Goal: Task Accomplishment & Management: Manage account settings

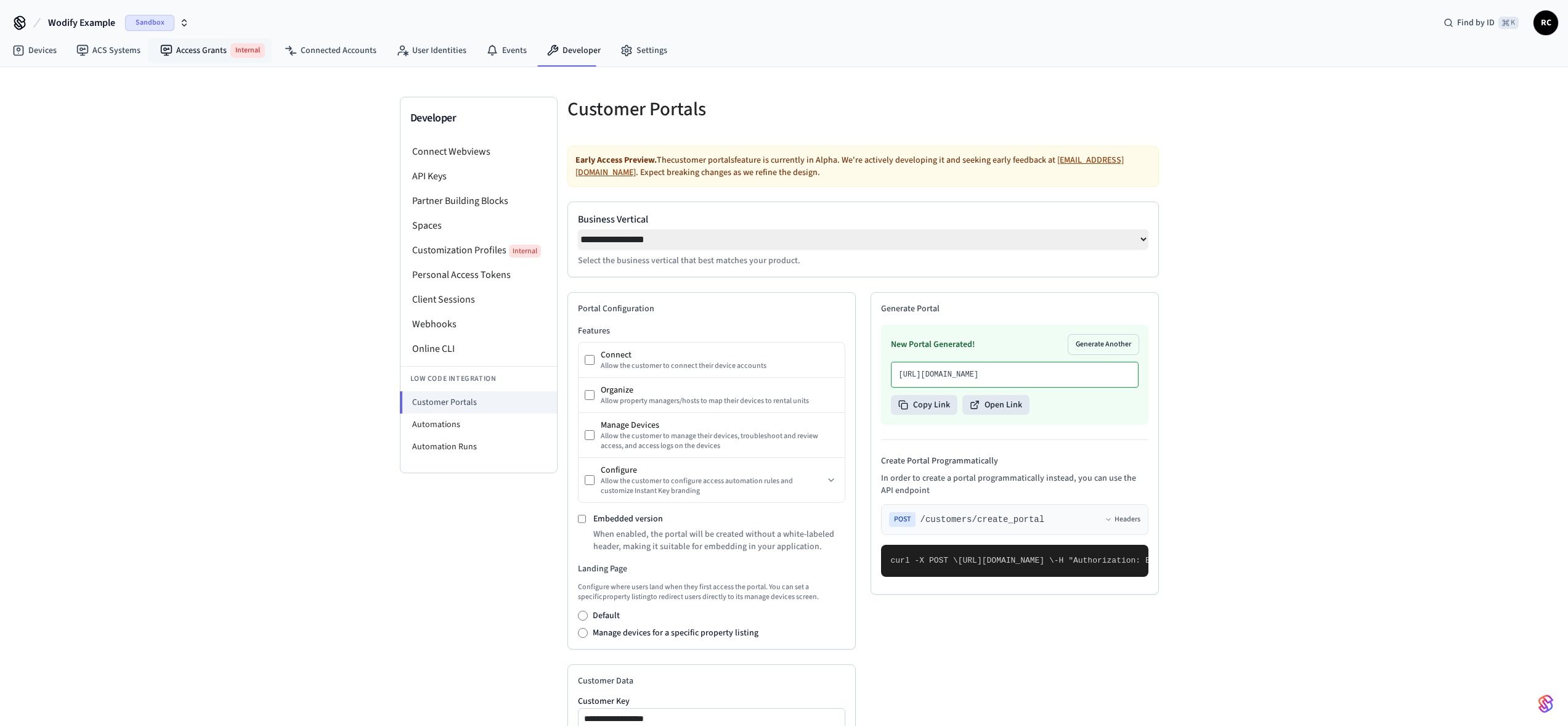
select select "**********"
click at [217, 41] on link "Access Grants Internal" at bounding box center [212, 50] width 124 height 25
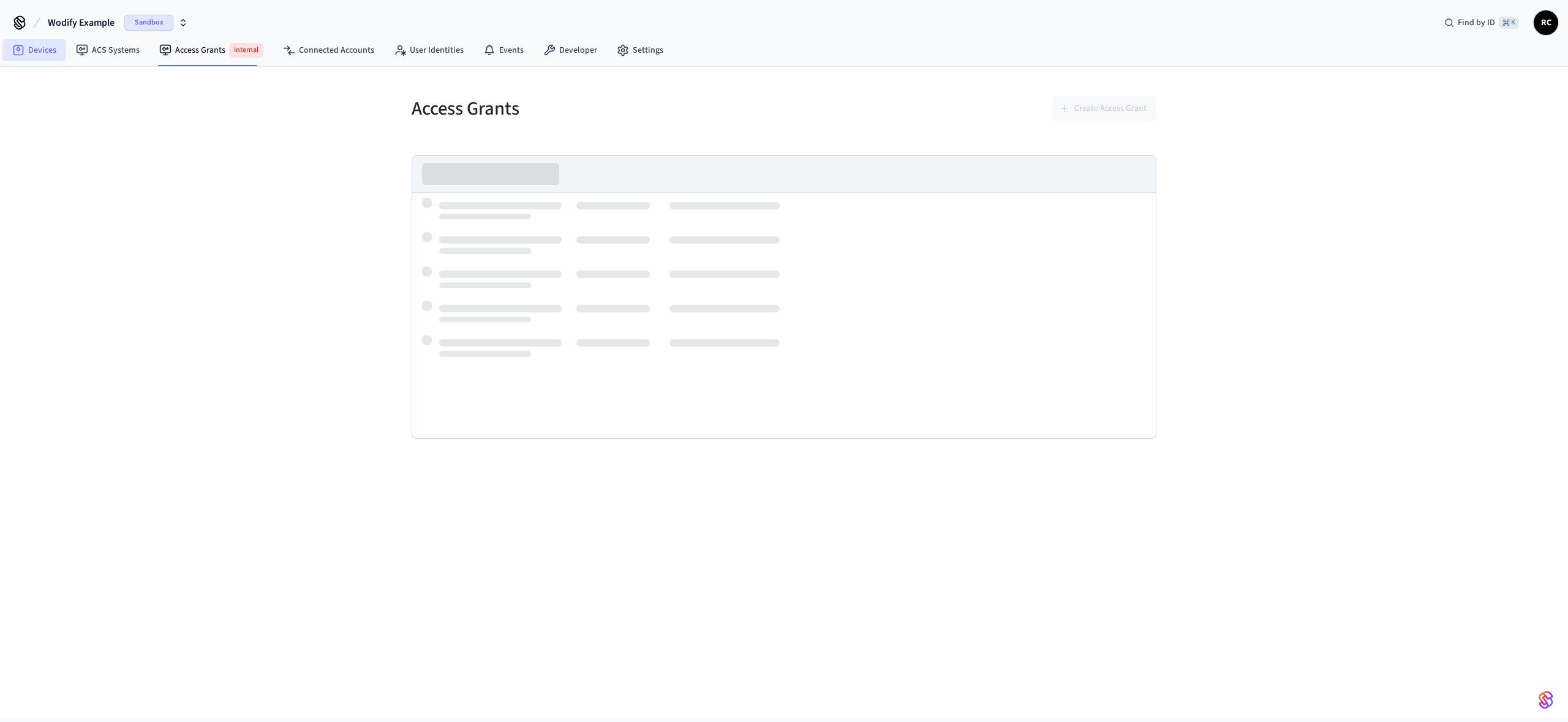
click at [16, 49] on icon at bounding box center [18, 50] width 13 height 13
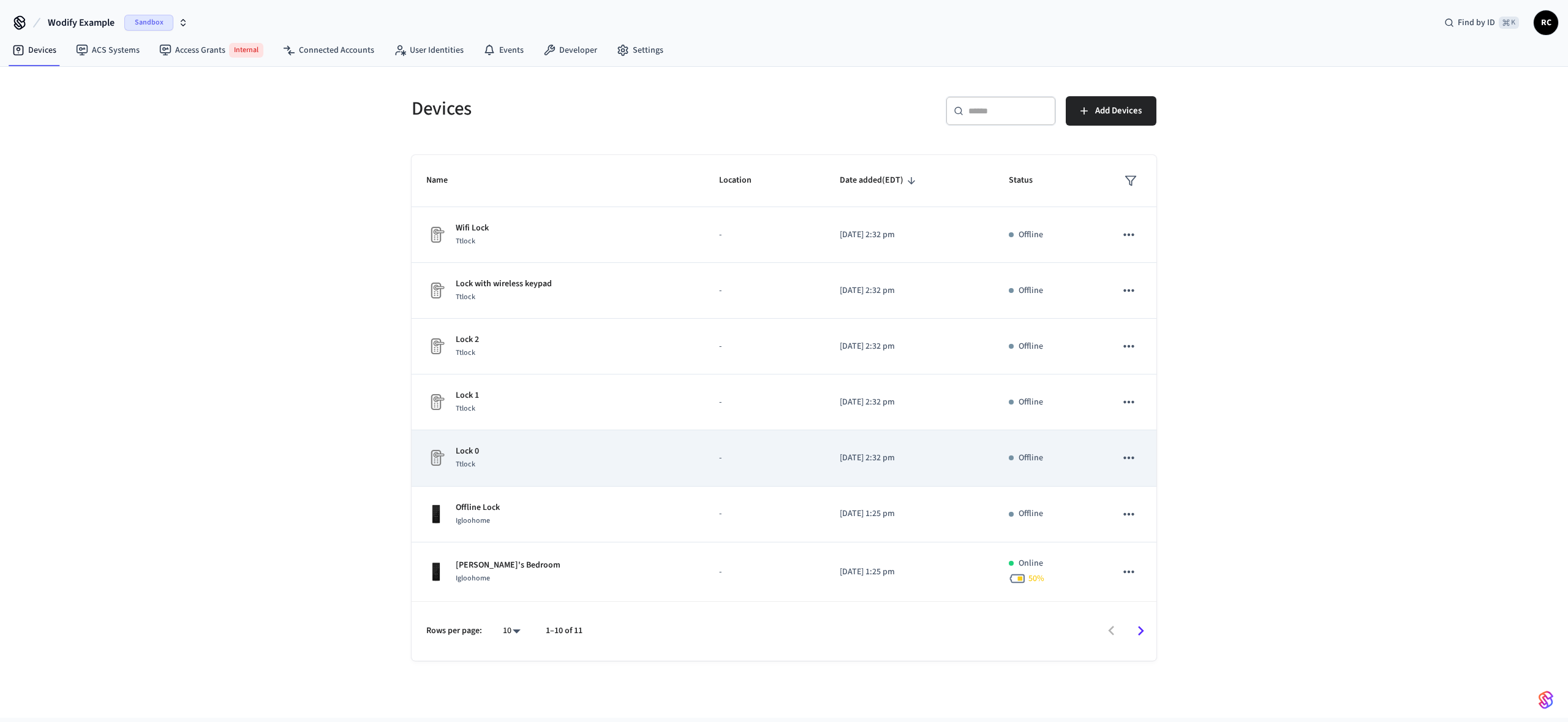
click at [530, 454] on div "Lock 0 Ttlock" at bounding box center [558, 458] width 263 height 26
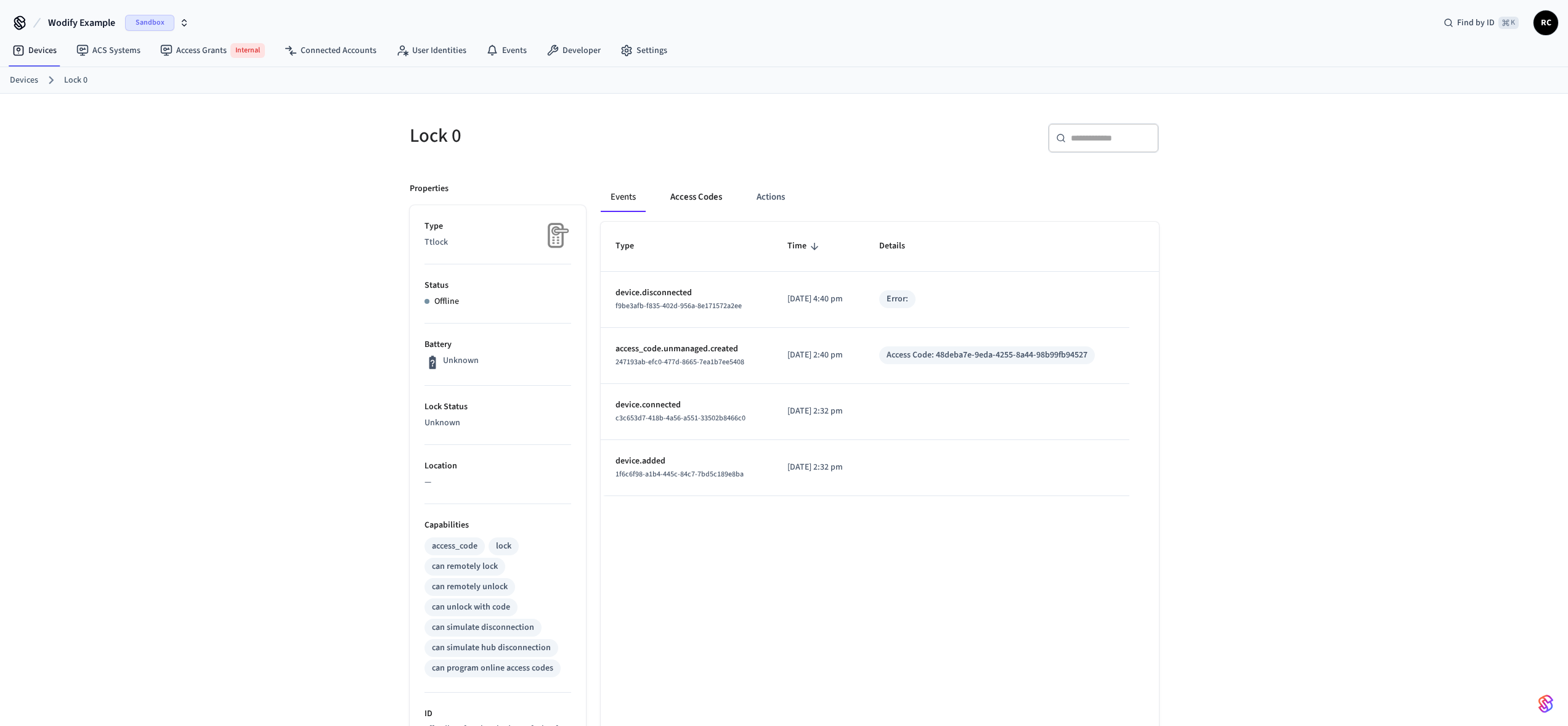
click at [691, 192] on button "Access Codes" at bounding box center [697, 197] width 72 height 30
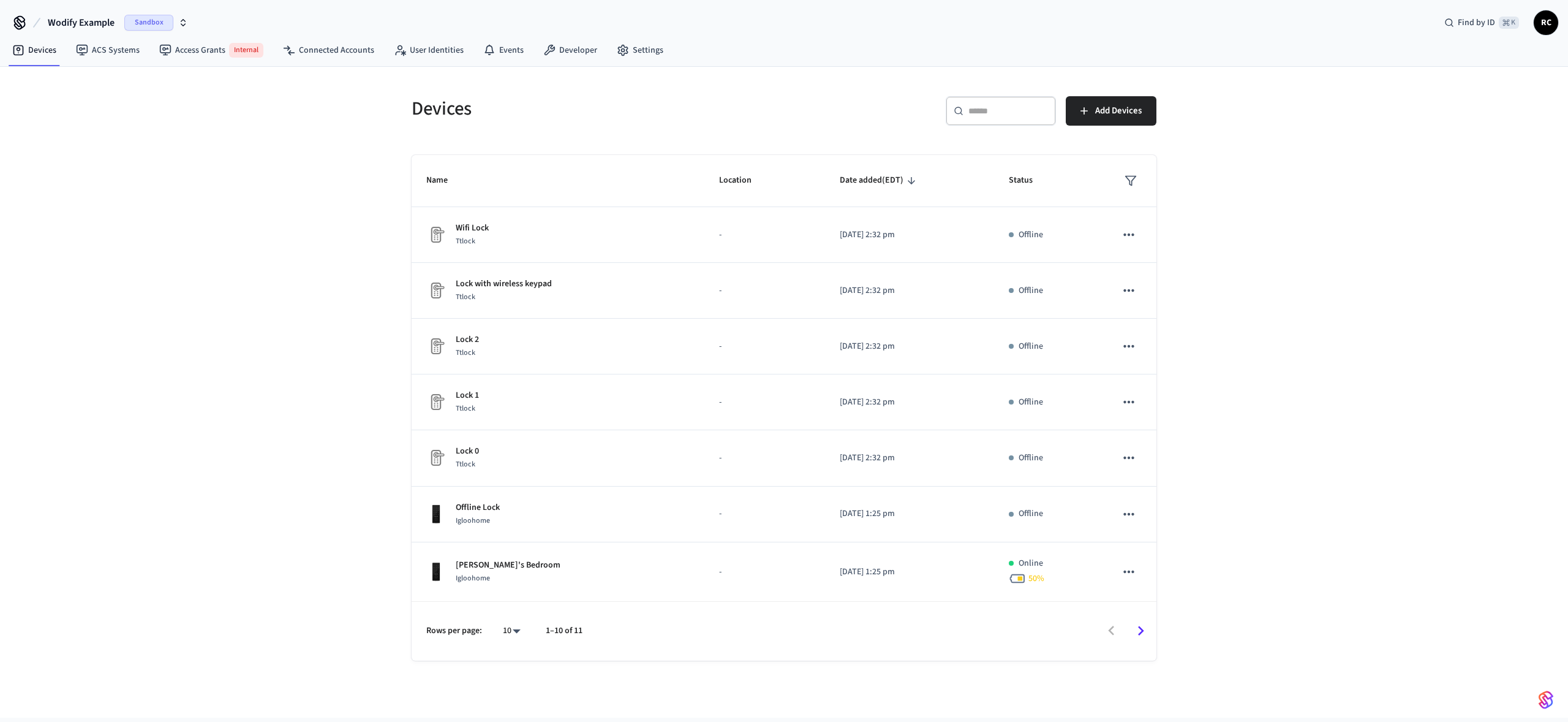
scroll to position [177, 0]
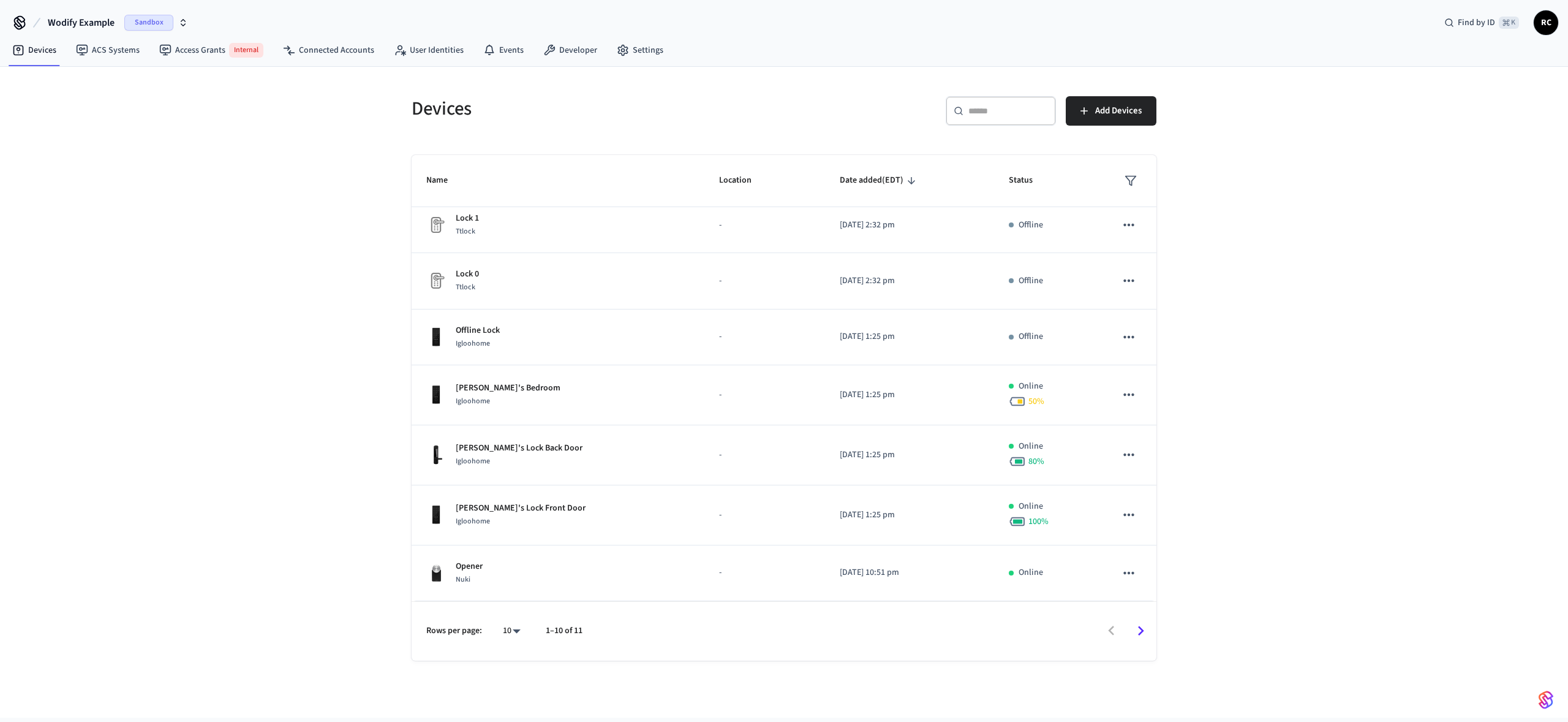
click at [1141, 639] on icon "Go to next page" at bounding box center [1141, 631] width 19 height 19
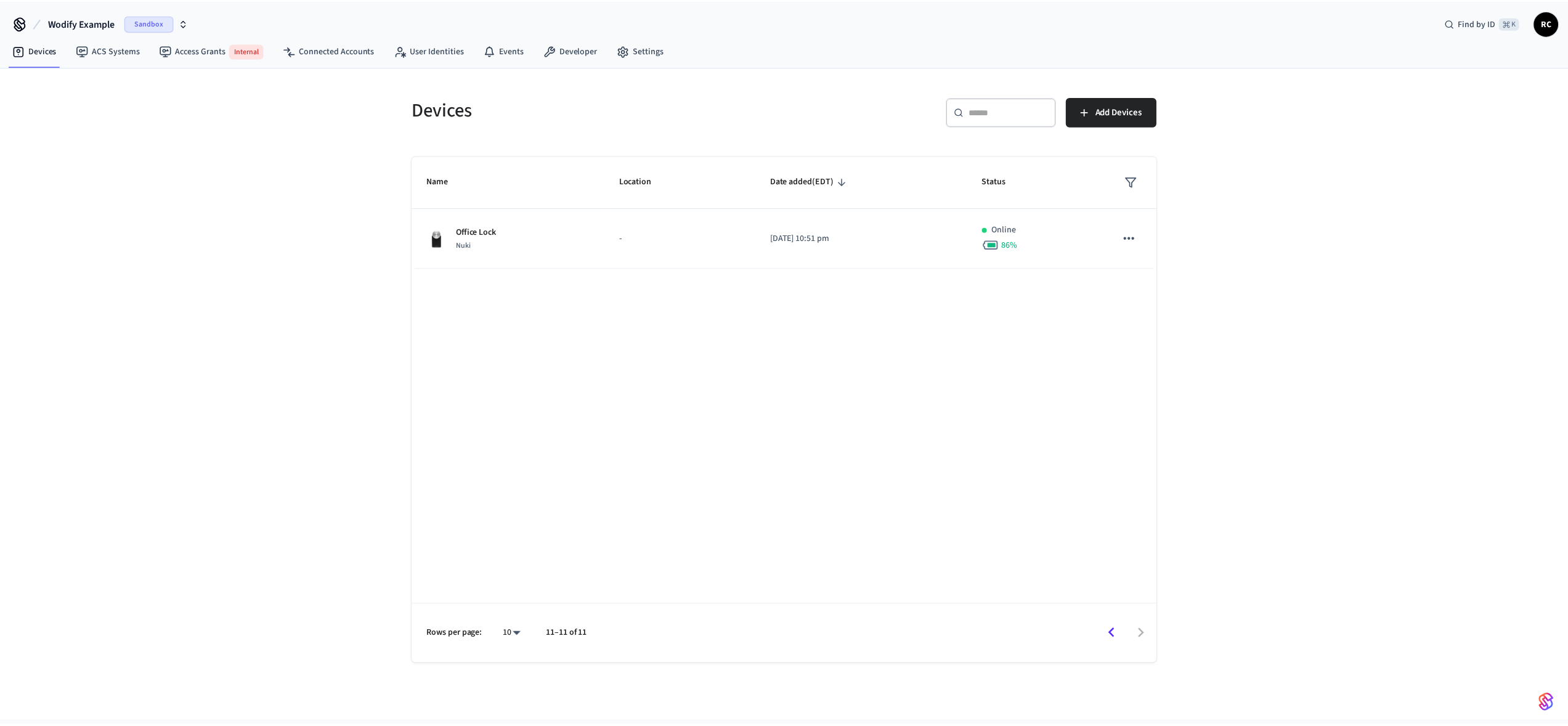
scroll to position [0, 0]
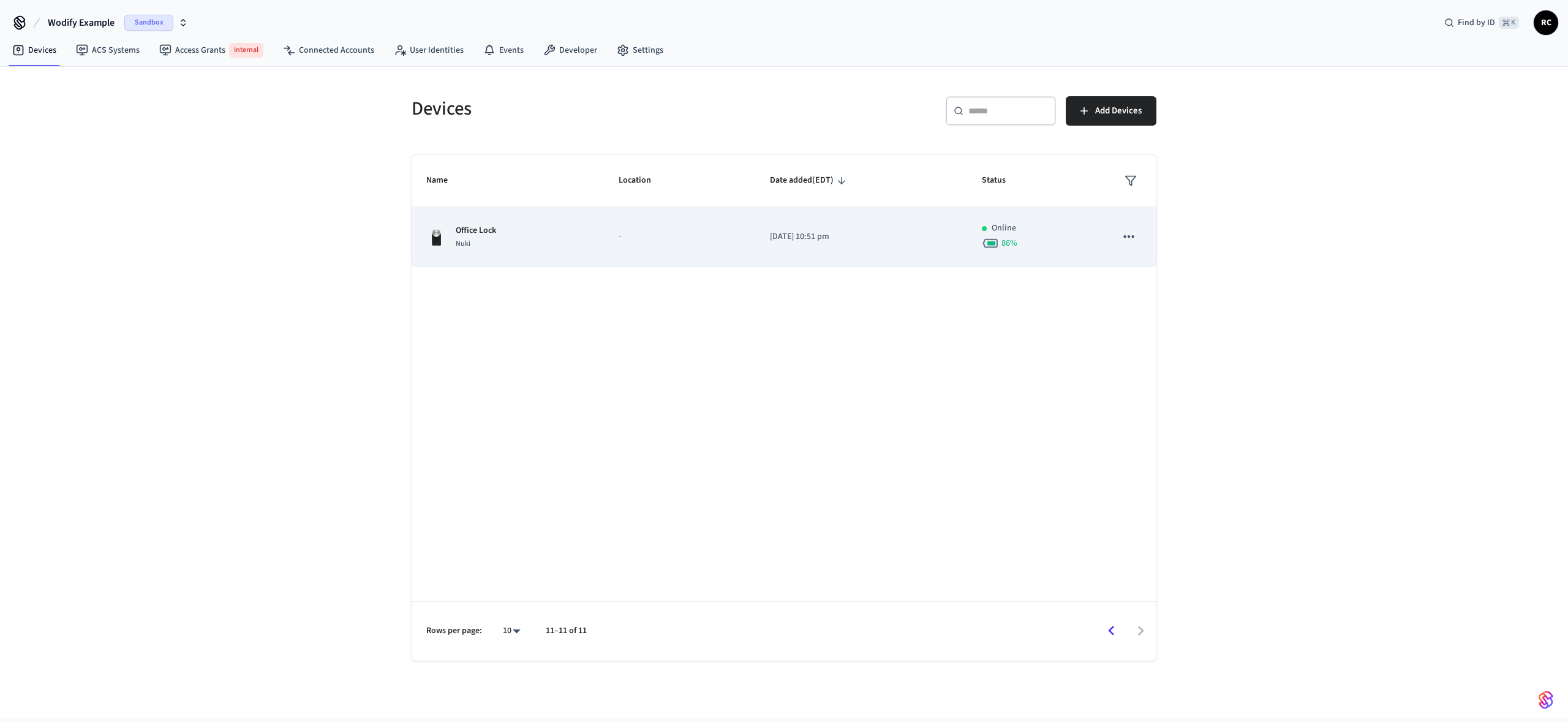
click at [537, 246] on div "Office Lock Nuki" at bounding box center [508, 237] width 163 height 26
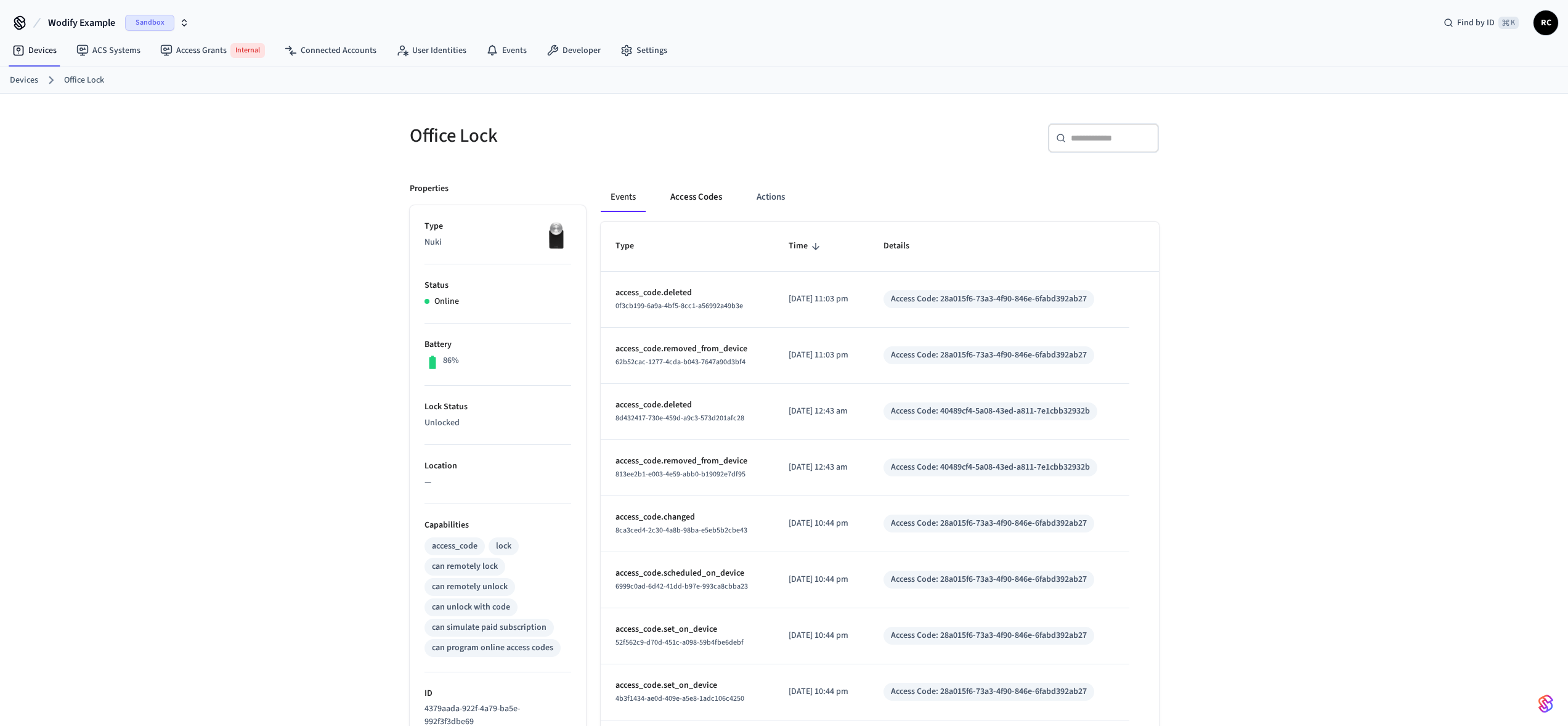
click at [685, 205] on button "Access Codes" at bounding box center [697, 197] width 72 height 30
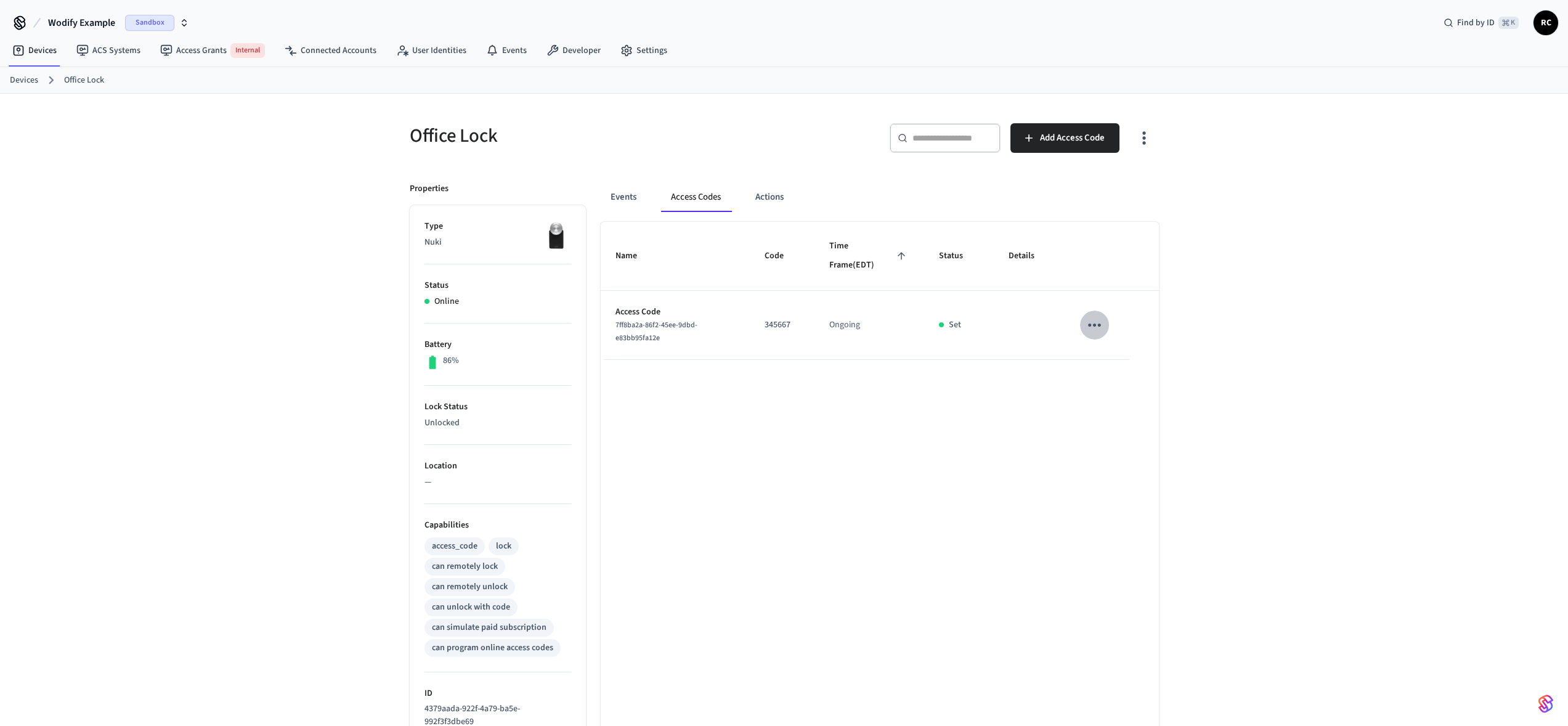
click at [1108, 327] on button "sticky table" at bounding box center [1094, 325] width 29 height 29
click at [1114, 403] on li "Delete" at bounding box center [1119, 399] width 58 height 33
click at [1096, 405] on div "Name Code Time Frame (EDT) Status Details Access Code 7ff8ba2a-86f2-45ee-9dbd-e…" at bounding box center [880, 573] width 559 height 702
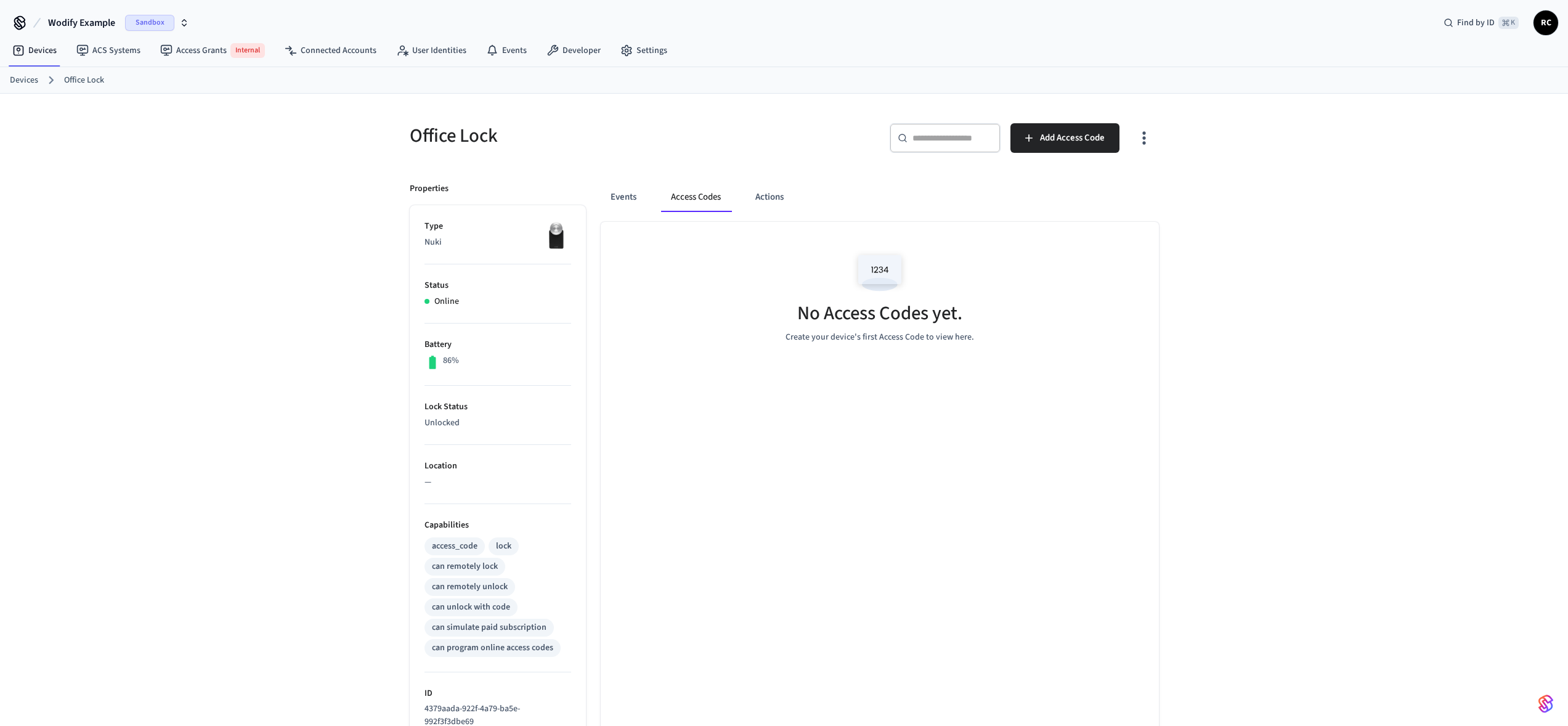
click at [921, 71] on div "Devices Office Lock" at bounding box center [784, 80] width 1568 height 27
click at [1355, 323] on div "Office Lock ​ ​ Add Access Code Properties Type Nuki Status Online Battery 86% …" at bounding box center [784, 509] width 1568 height 830
click at [762, 490] on div "No Access Codes yet. Create your device's first Access Code to view here." at bounding box center [880, 573] width 559 height 702
click at [747, 460] on div "No Access Codes yet. Create your device's first Access Code to view here." at bounding box center [880, 573] width 559 height 702
